Goal: Task Accomplishment & Management: Manage account settings

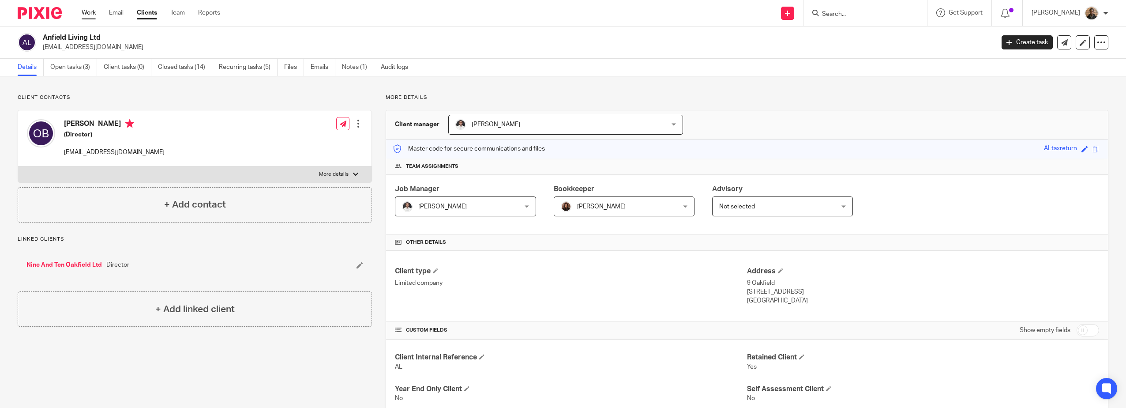
click at [90, 13] on link "Work" at bounding box center [89, 12] width 14 height 9
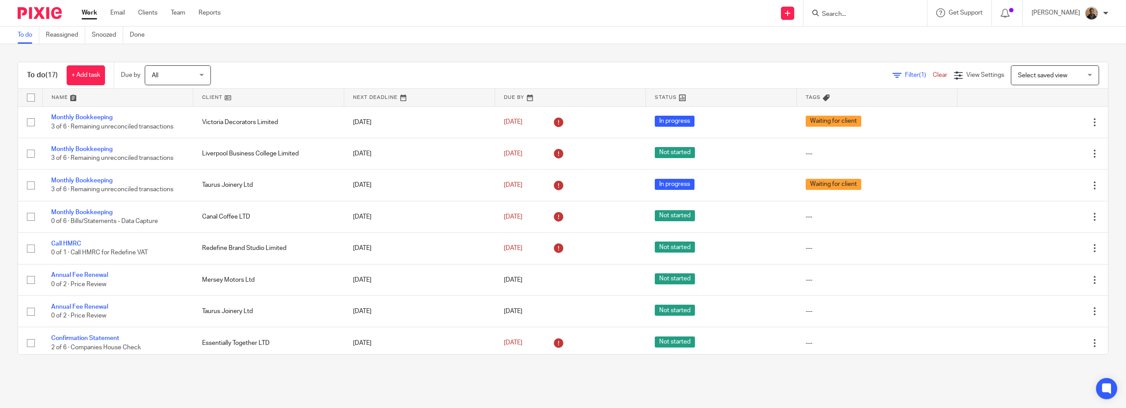
click at [1063, 75] on span "Select saved view" at bounding box center [1050, 75] width 64 height 19
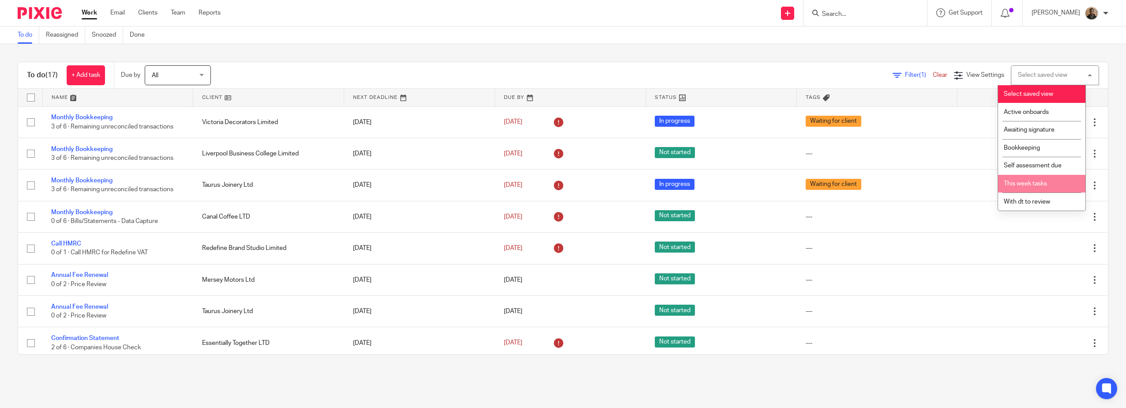
click at [1070, 180] on li "This week tasks" at bounding box center [1041, 184] width 87 height 18
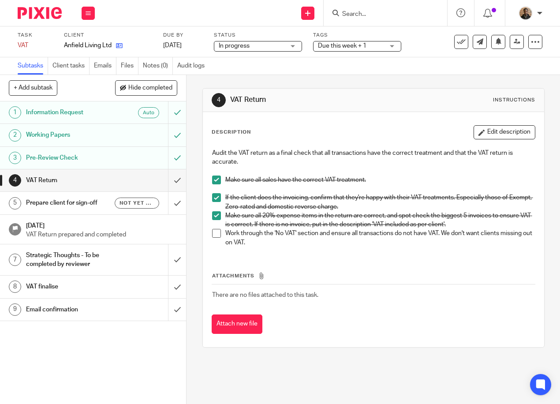
click at [121, 45] on icon at bounding box center [119, 45] width 7 height 7
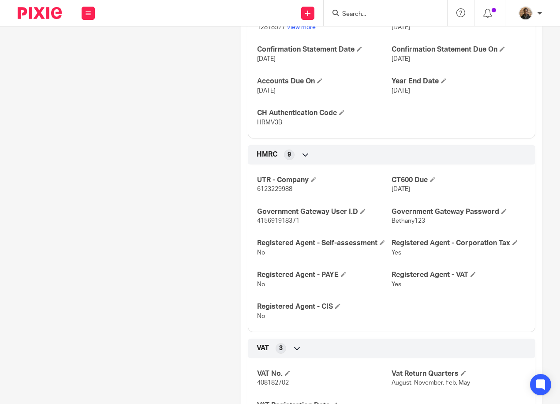
scroll to position [662, 0]
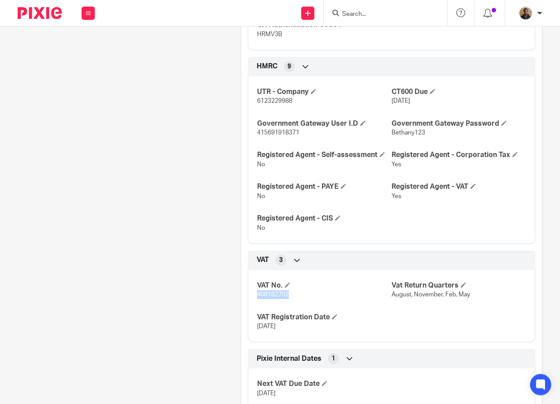
drag, startPoint x: 291, startPoint y: 306, endPoint x: 246, endPoint y: 311, distance: 45.3
click at [248, 311] on div "VAT No. 408182702 Vat Return Quarters August, November, Feb, May VAT Registrati…" at bounding box center [392, 302] width 288 height 79
copy span "408182702"
click at [303, 309] on div "VAT No. 408182702 Vat Return Quarters August, November, Feb, May VAT Registrati…" at bounding box center [392, 302] width 288 height 79
drag, startPoint x: 267, startPoint y: 307, endPoint x: 249, endPoint y: 305, distance: 17.7
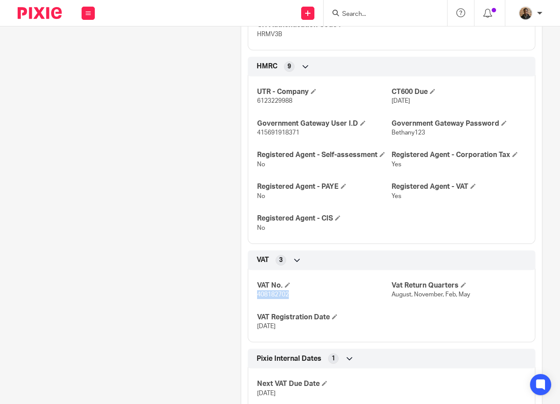
click at [249, 305] on div "VAT No. 408182702 Vat Return Quarters August, November, Feb, May VAT Registrati…" at bounding box center [392, 302] width 288 height 79
copy span "408182702"
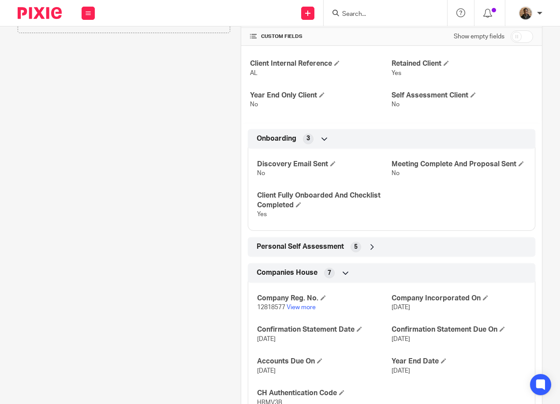
scroll to position [309, 0]
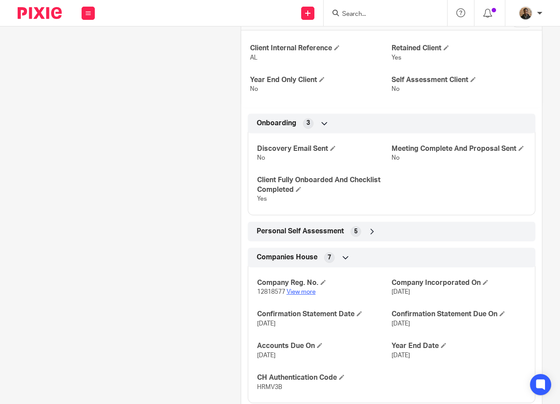
click at [306, 295] on link "View more" at bounding box center [301, 292] width 29 height 6
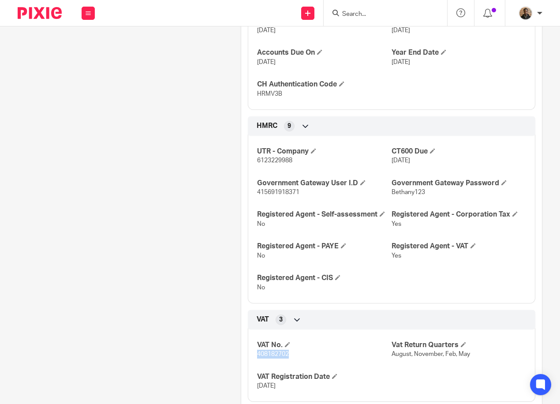
scroll to position [618, 0]
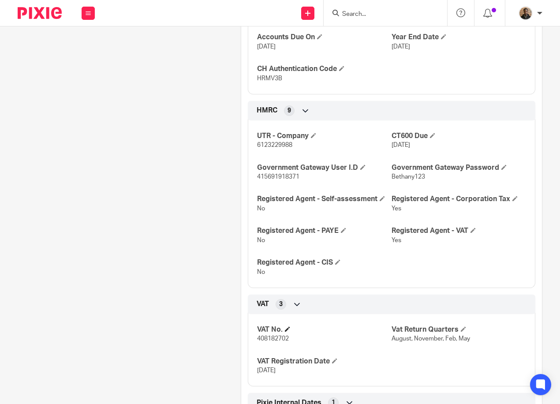
click at [348, 334] on h4 "VAT No." at bounding box center [324, 329] width 135 height 9
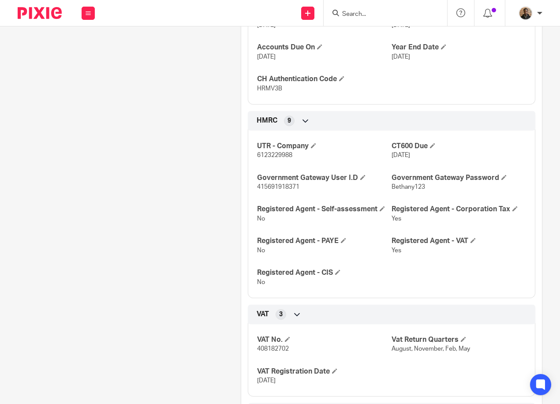
scroll to position [702, 0]
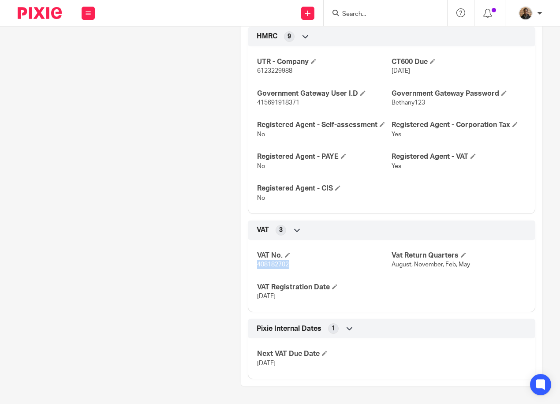
drag, startPoint x: 253, startPoint y: 267, endPoint x: 324, endPoint y: 271, distance: 70.8
click at [324, 271] on div "VAT No. 408182702 Vat Return Quarters August, November, Feb, May VAT Registrati…" at bounding box center [392, 272] width 288 height 79
drag, startPoint x: 324, startPoint y: 271, endPoint x: 281, endPoint y: 267, distance: 43.0
copy span "408182702"
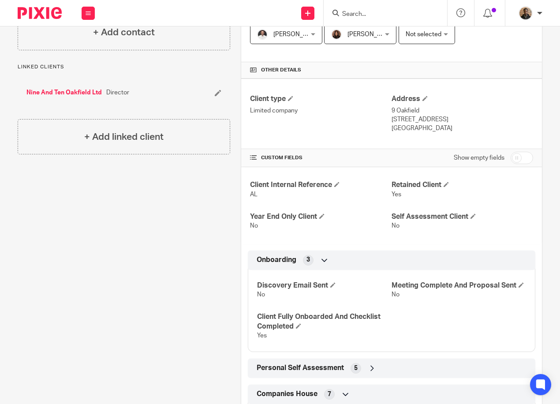
scroll to position [0, 0]
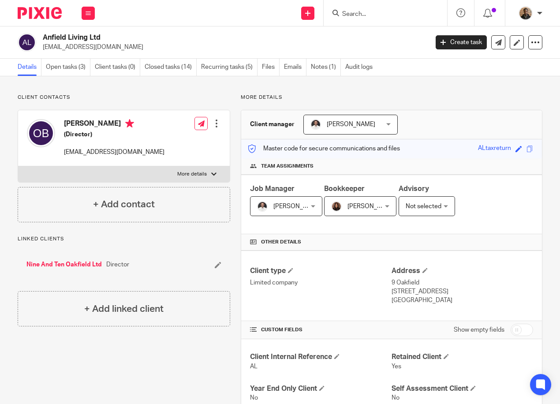
click at [362, 9] on form at bounding box center [389, 13] width 94 height 11
click at [354, 14] on input "Search" at bounding box center [381, 15] width 79 height 8
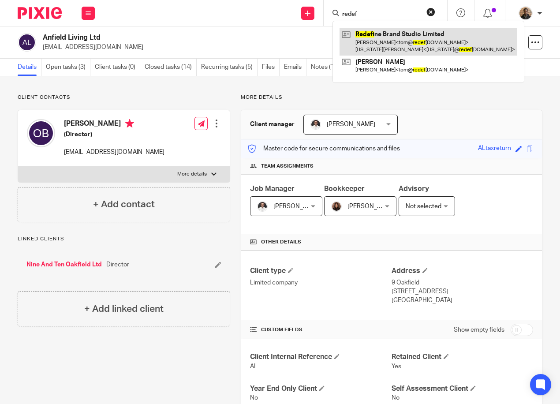
type input "redef"
click at [389, 45] on link at bounding box center [429, 41] width 178 height 27
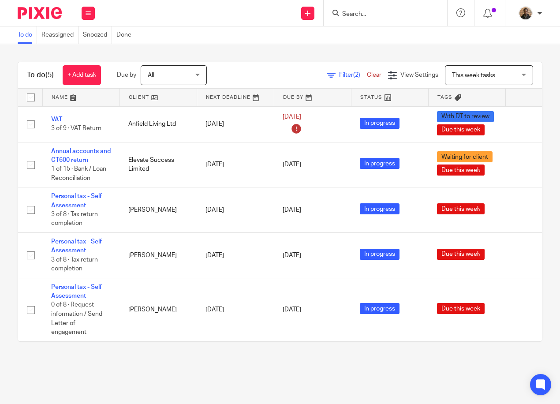
click at [347, 12] on input "Search" at bounding box center [381, 15] width 79 height 8
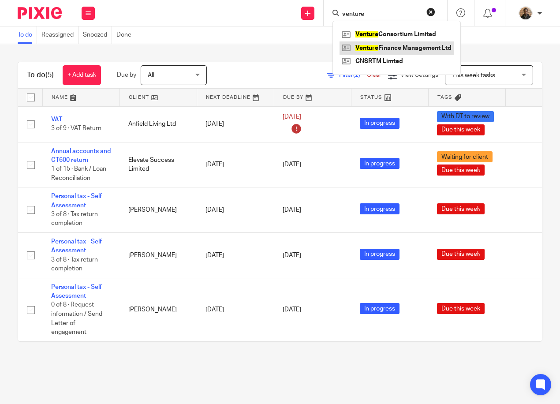
type input "venture"
drag, startPoint x: 376, startPoint y: 45, endPoint x: 382, endPoint y: 45, distance: 6.2
click at [376, 45] on link at bounding box center [397, 47] width 114 height 13
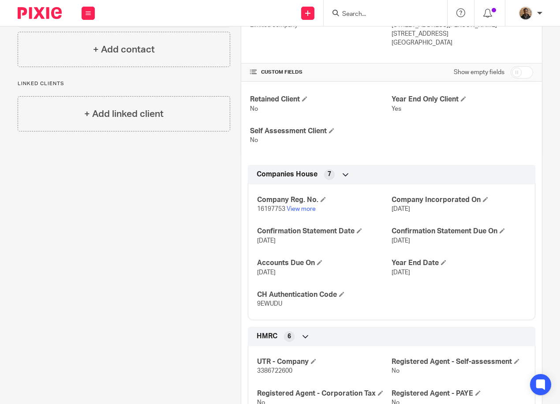
scroll to position [309, 0]
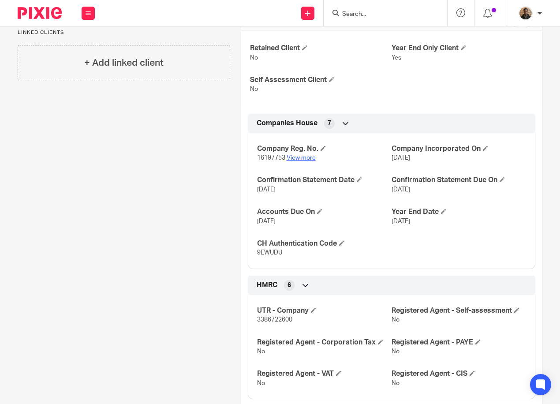
click at [313, 161] on link "View more" at bounding box center [301, 158] width 29 height 6
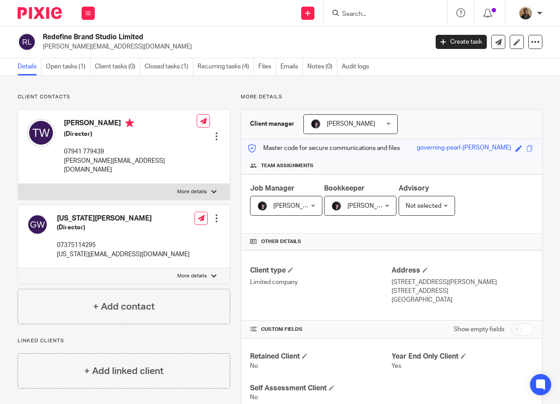
scroll to position [0, 0]
click at [91, 12] on button at bounding box center [88, 13] width 13 height 13
click at [136, 101] on p "Client contacts" at bounding box center [124, 97] width 213 height 7
click at [199, 70] on link "Recurring tasks (4)" at bounding box center [226, 67] width 56 height 17
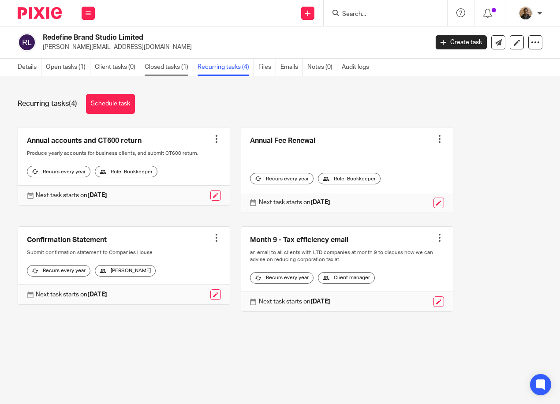
click at [176, 72] on link "Closed tasks (1)" at bounding box center [169, 67] width 49 height 17
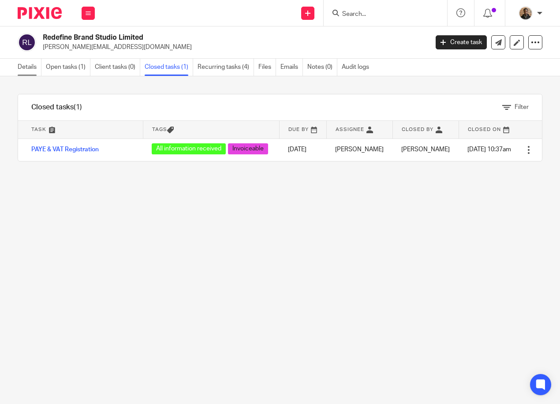
click at [34, 65] on link "Details" at bounding box center [30, 67] width 24 height 17
